Goal: Information Seeking & Learning: Find specific fact

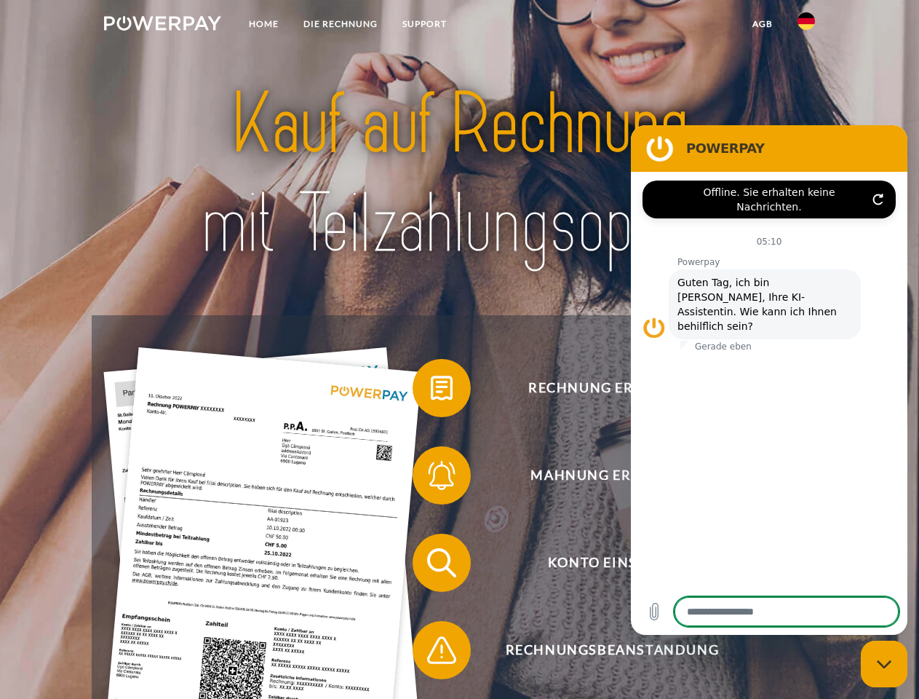
click at [162, 25] on img at bounding box center [162, 23] width 117 height 15
click at [806, 25] on img at bounding box center [806, 20] width 17 height 17
click at [762, 24] on link "agb" at bounding box center [762, 24] width 45 height 26
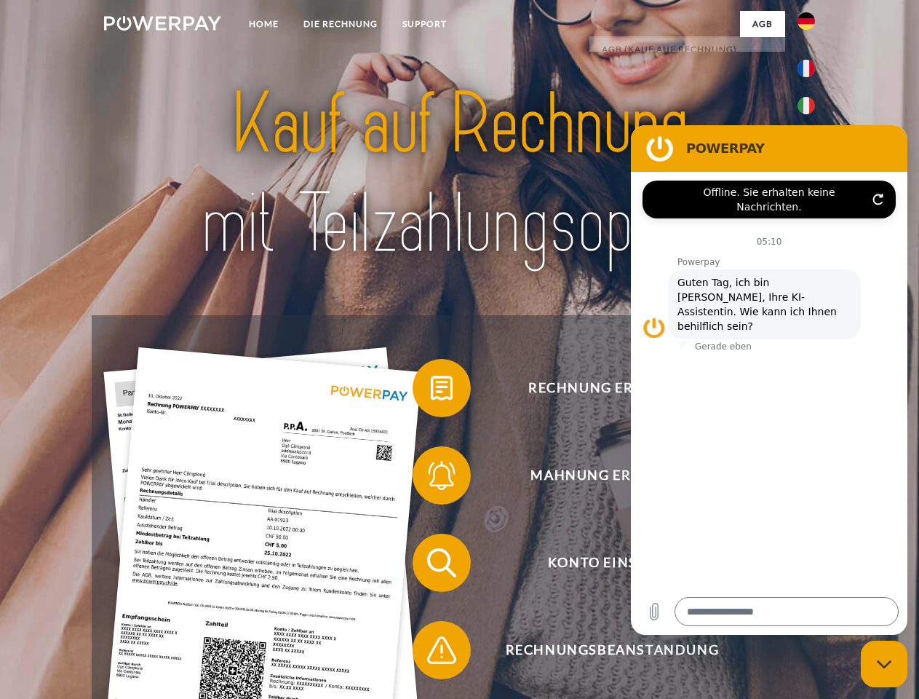
click at [431, 391] on span at bounding box center [420, 388] width 73 height 73
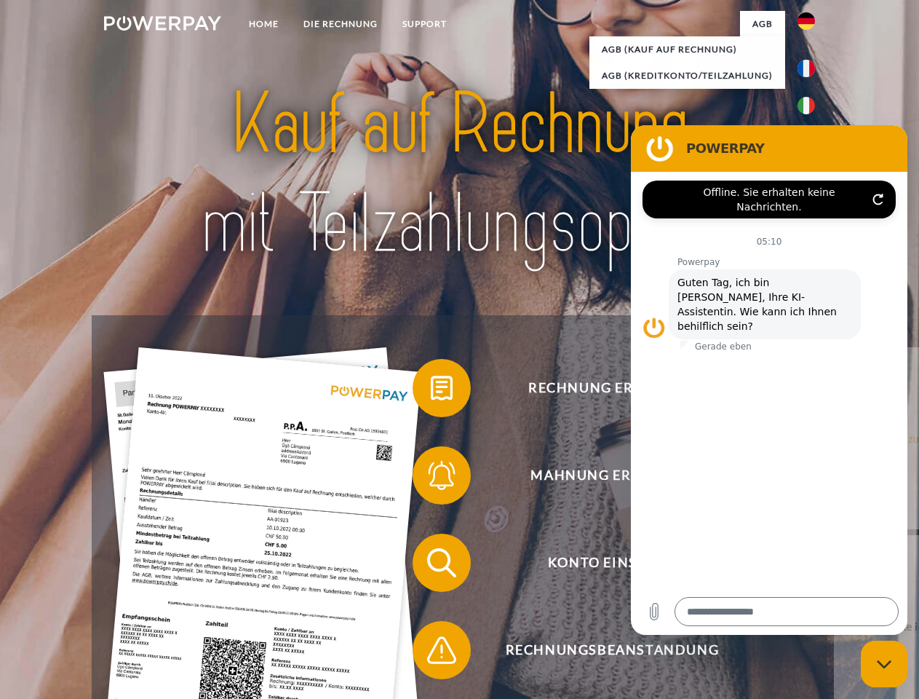
click at [431, 478] on span at bounding box center [420, 475] width 73 height 73
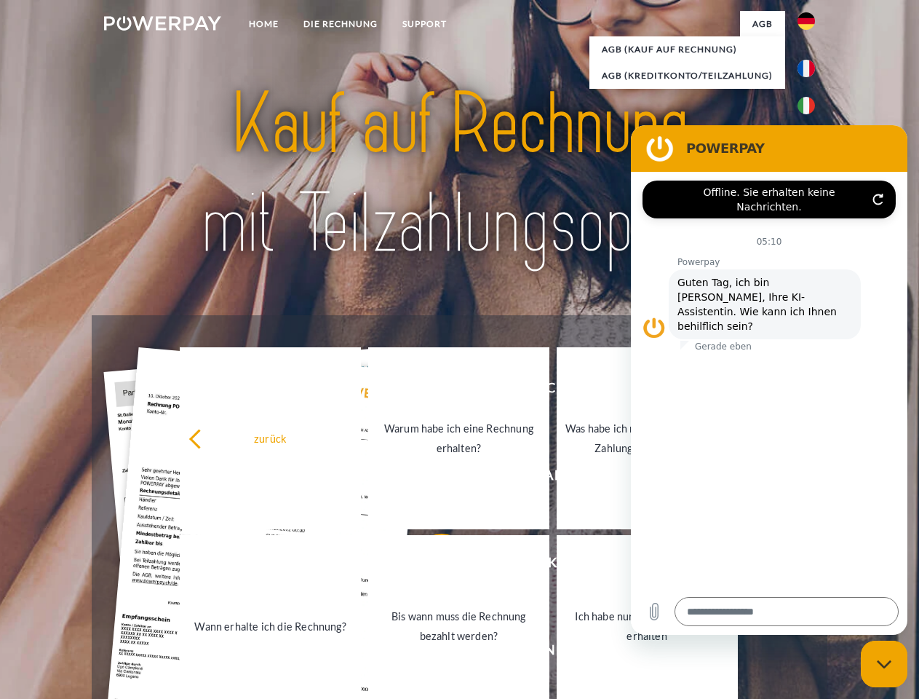
click at [431, 566] on link "Bis wann muss die Rechnung bezahlt werden?" at bounding box center [458, 626] width 181 height 182
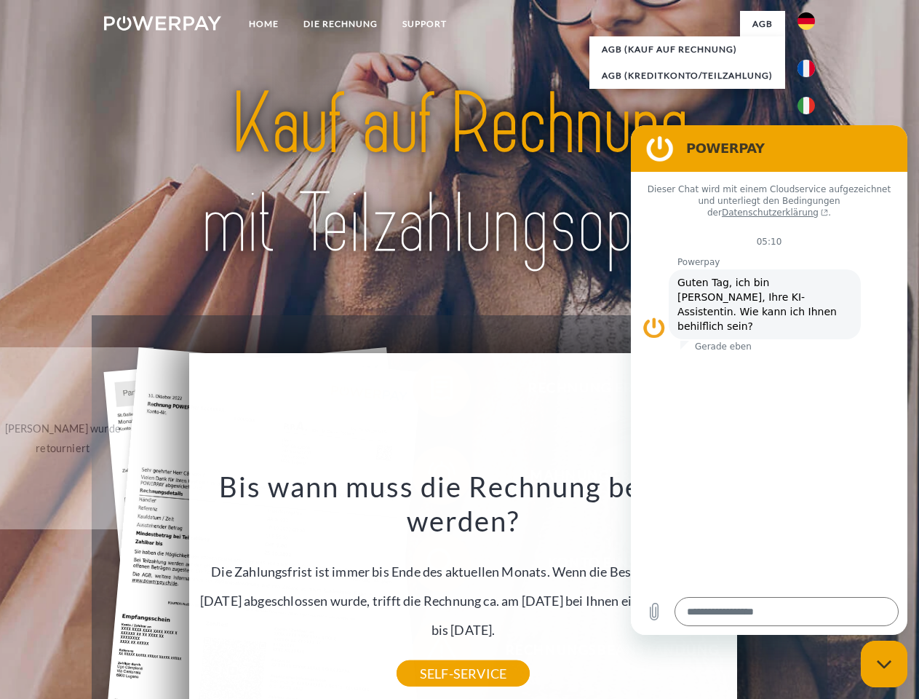
click at [431, 653] on div "Bis wann muss die Rechnung bezahlt werden? Die Zahlungsfrist ist immer bis Ende…" at bounding box center [463, 571] width 531 height 205
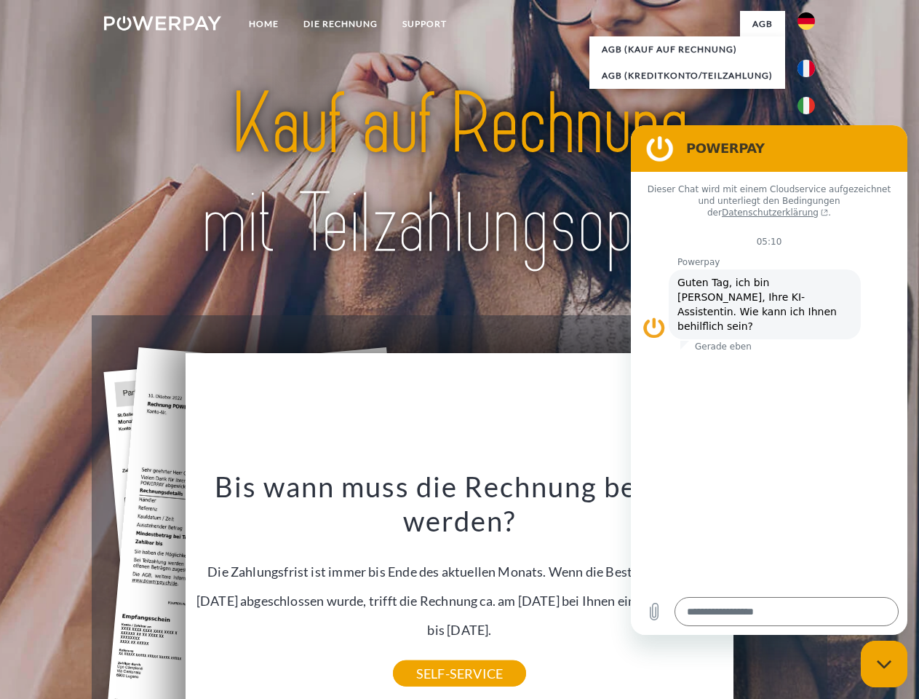
click at [884, 664] on icon "Messaging-Fenster schließen" at bounding box center [884, 663] width 15 height 9
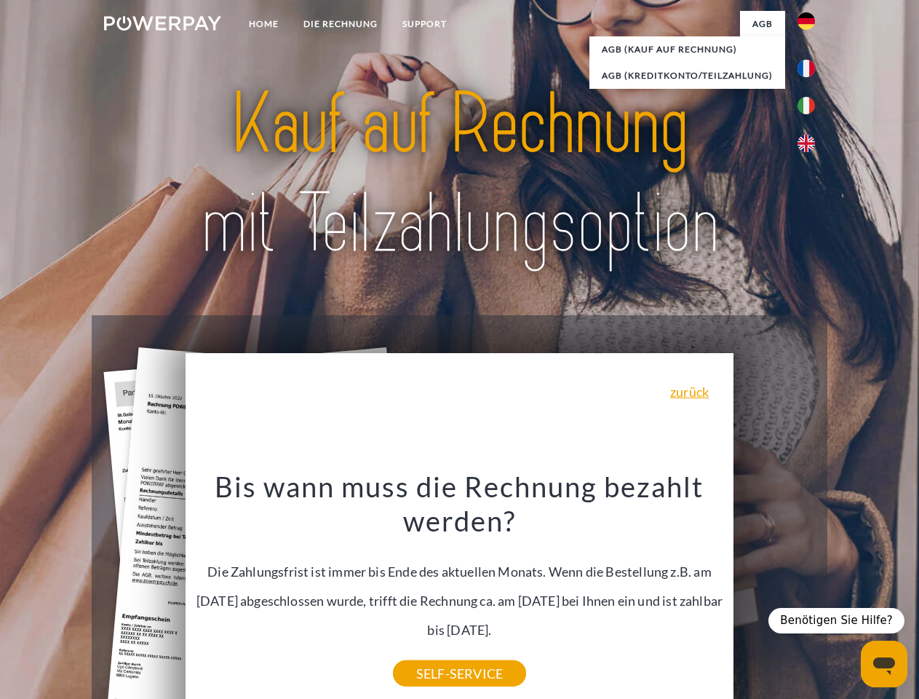
type textarea "*"
